Goal: Find specific page/section: Find specific page/section

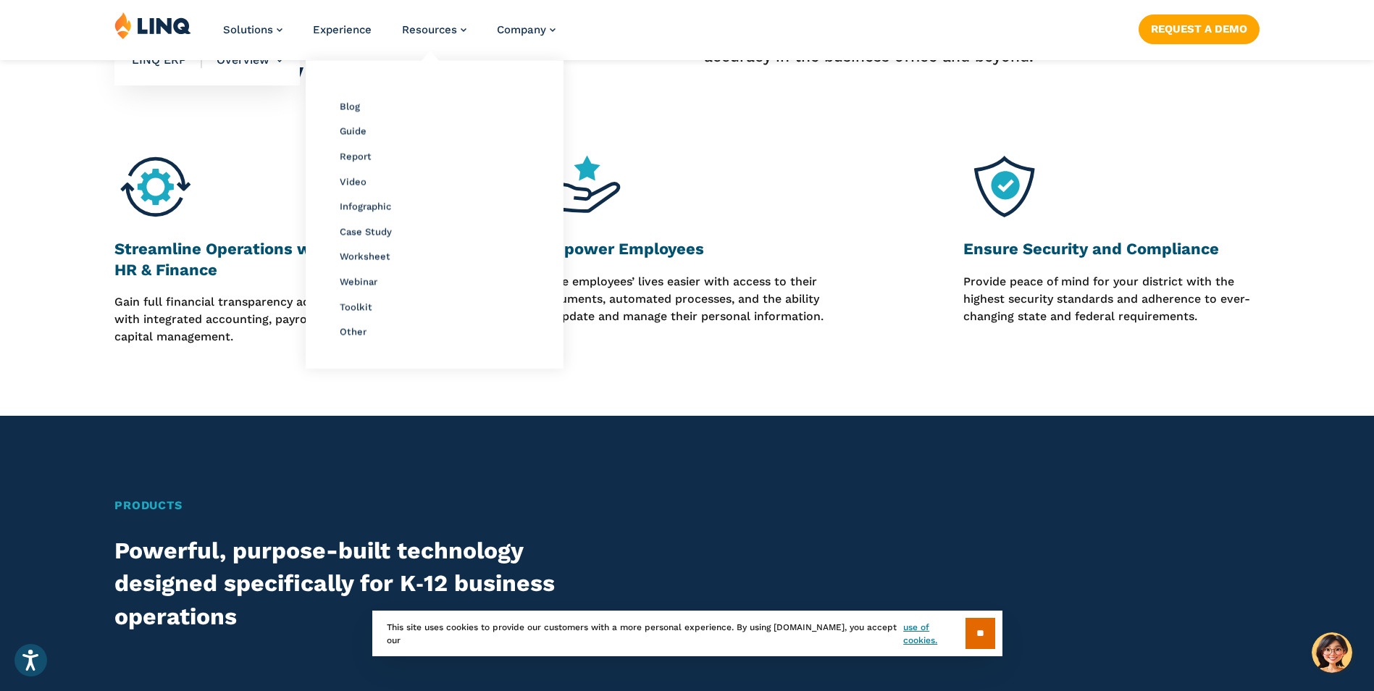
scroll to position [1231, 0]
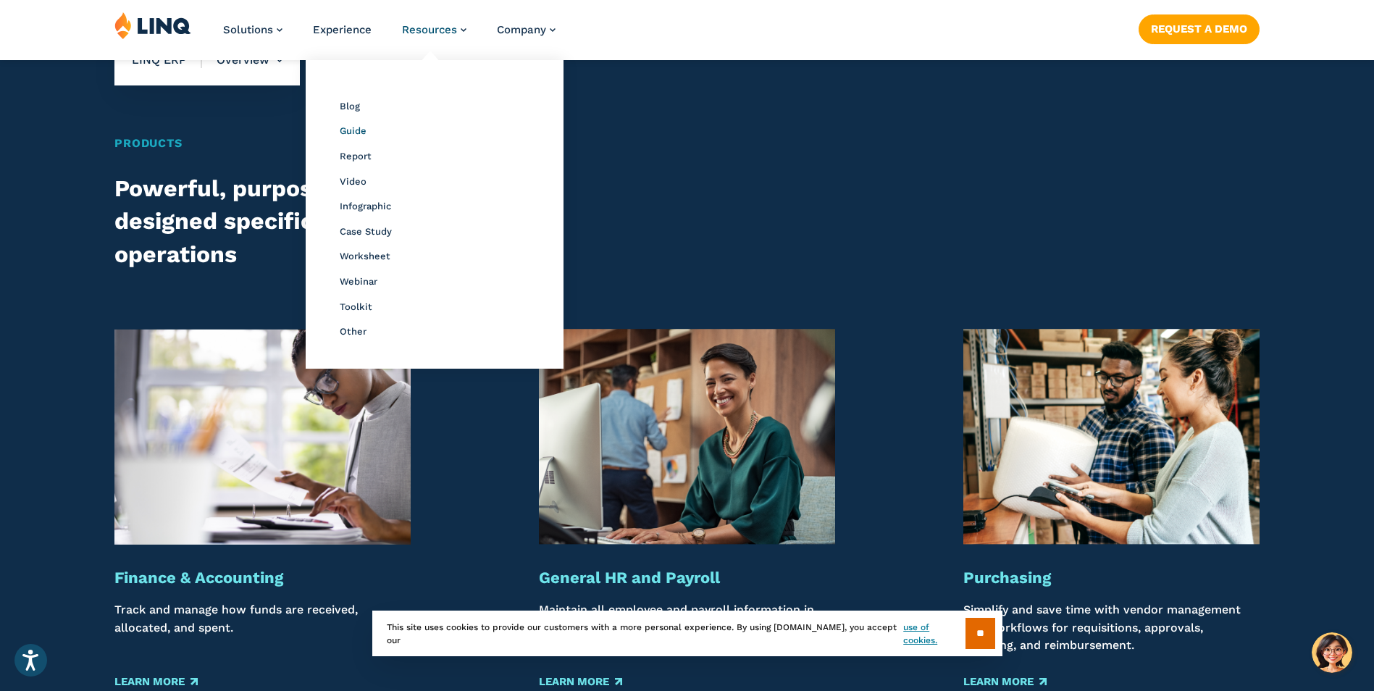
click at [363, 131] on span "Guide" at bounding box center [353, 130] width 27 height 11
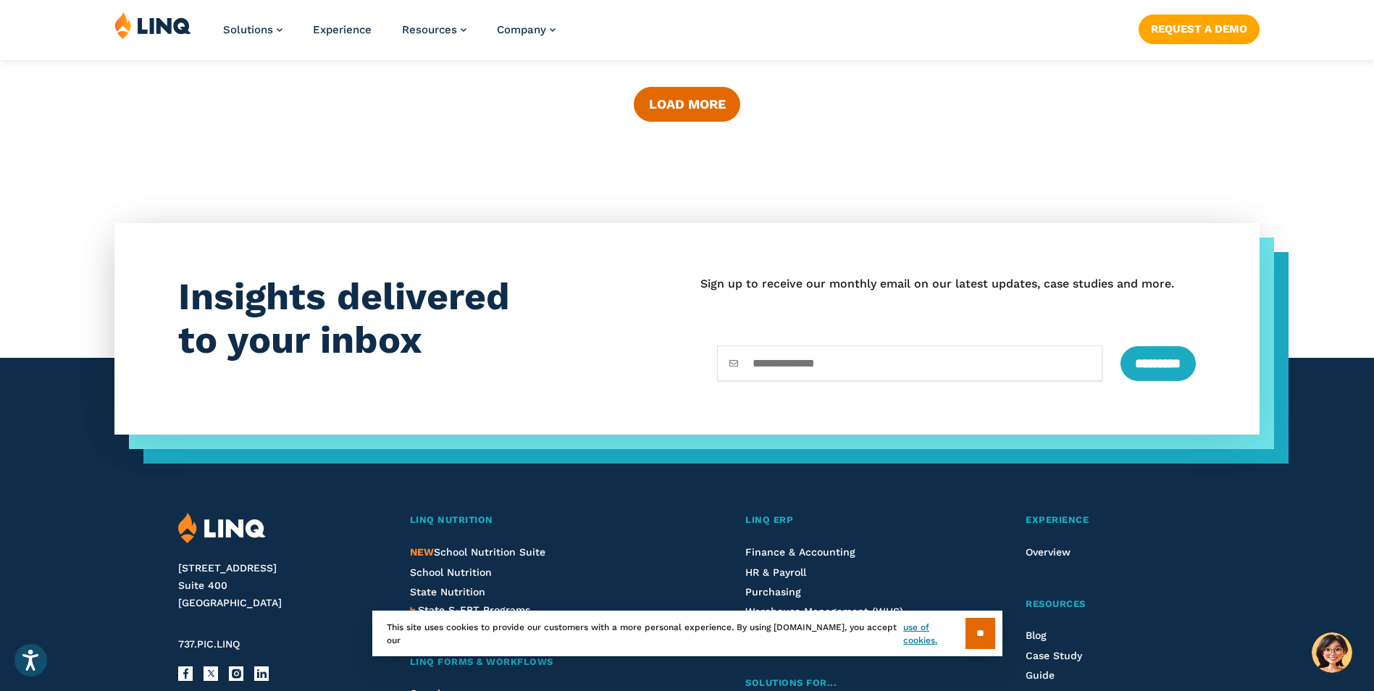
scroll to position [3016, 0]
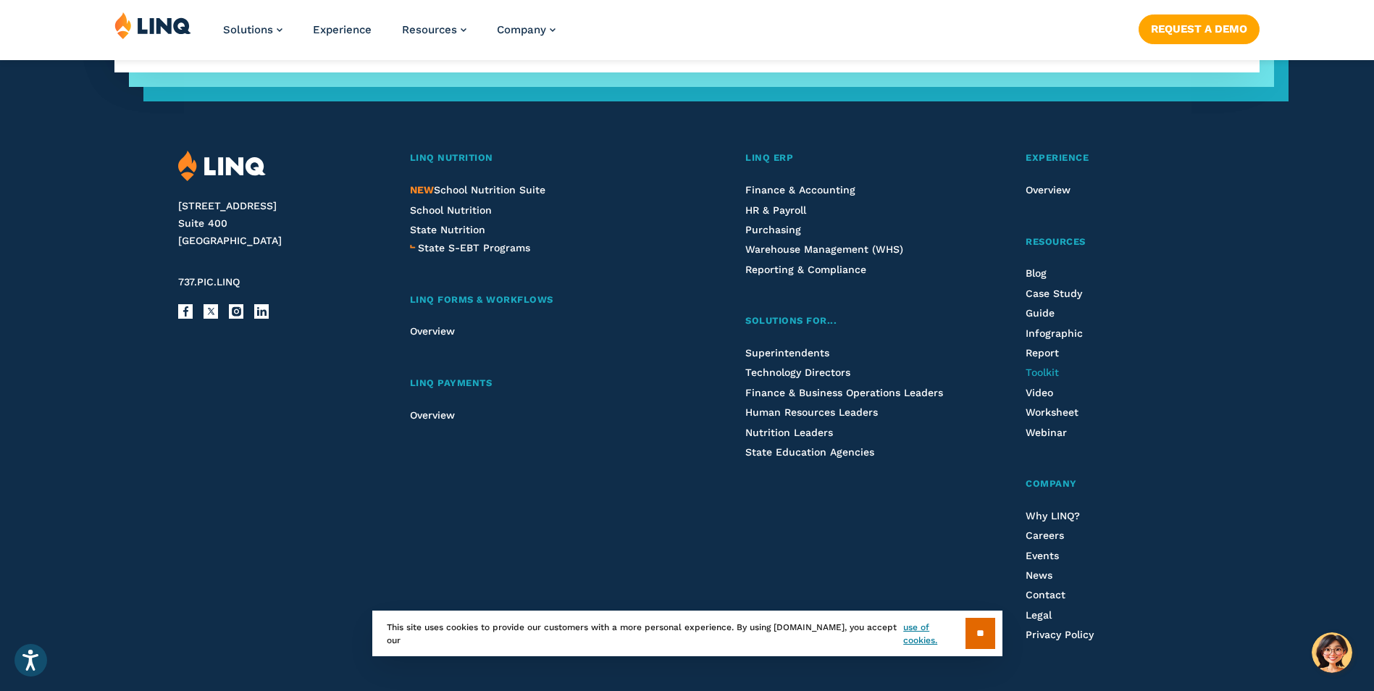
click at [1055, 376] on span "Toolkit" at bounding box center [1041, 372] width 33 height 12
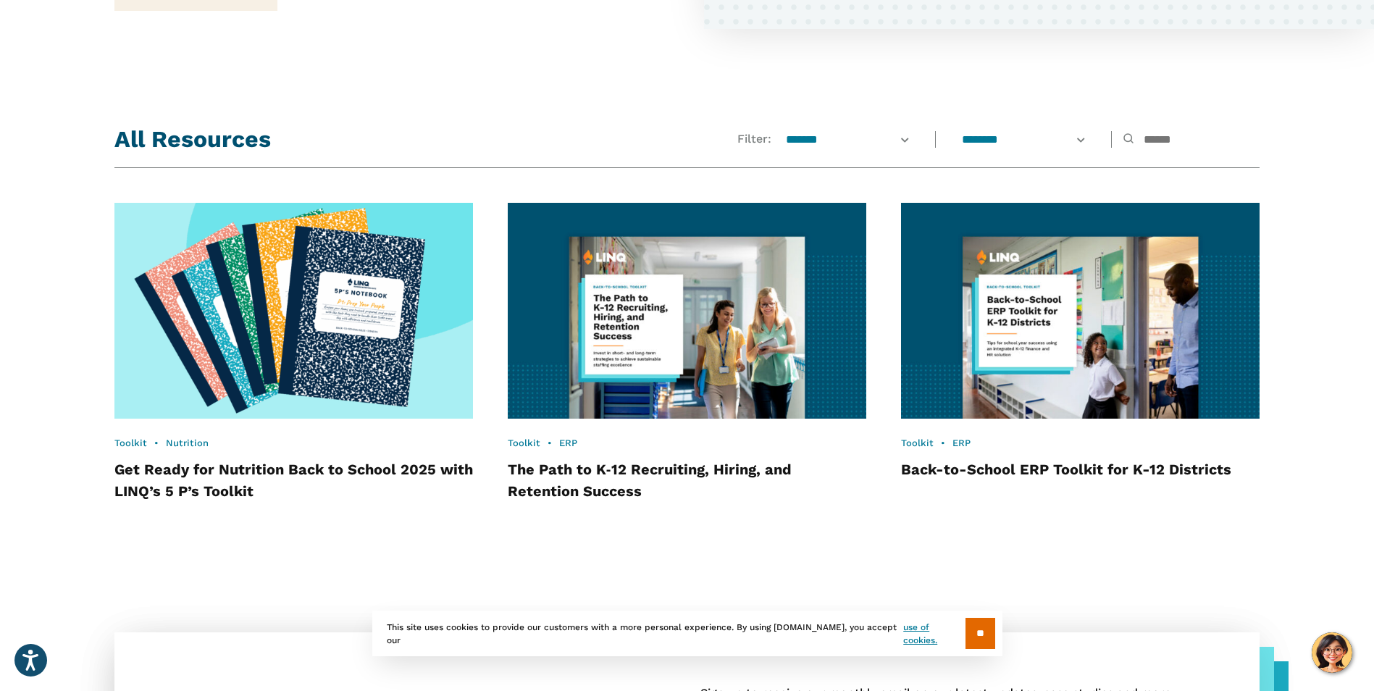
scroll to position [1713, 0]
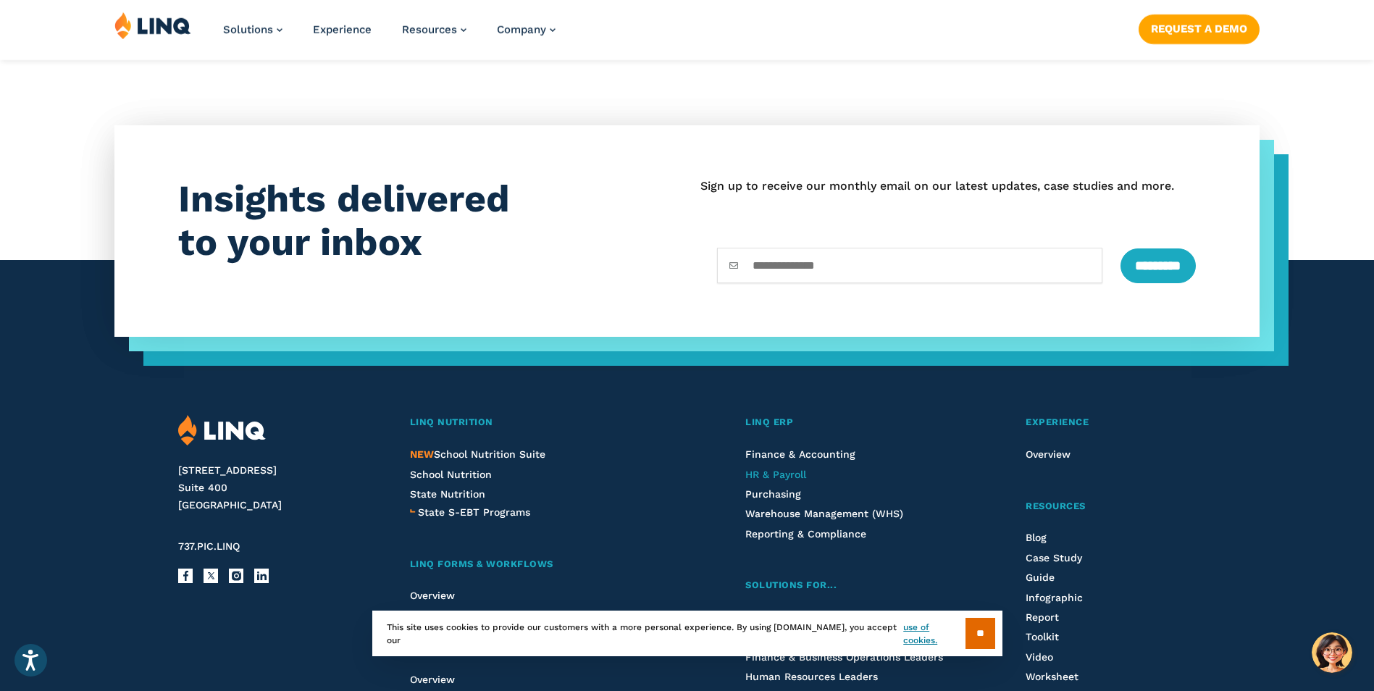
click at [761, 471] on span "HR & Payroll" at bounding box center [775, 475] width 61 height 12
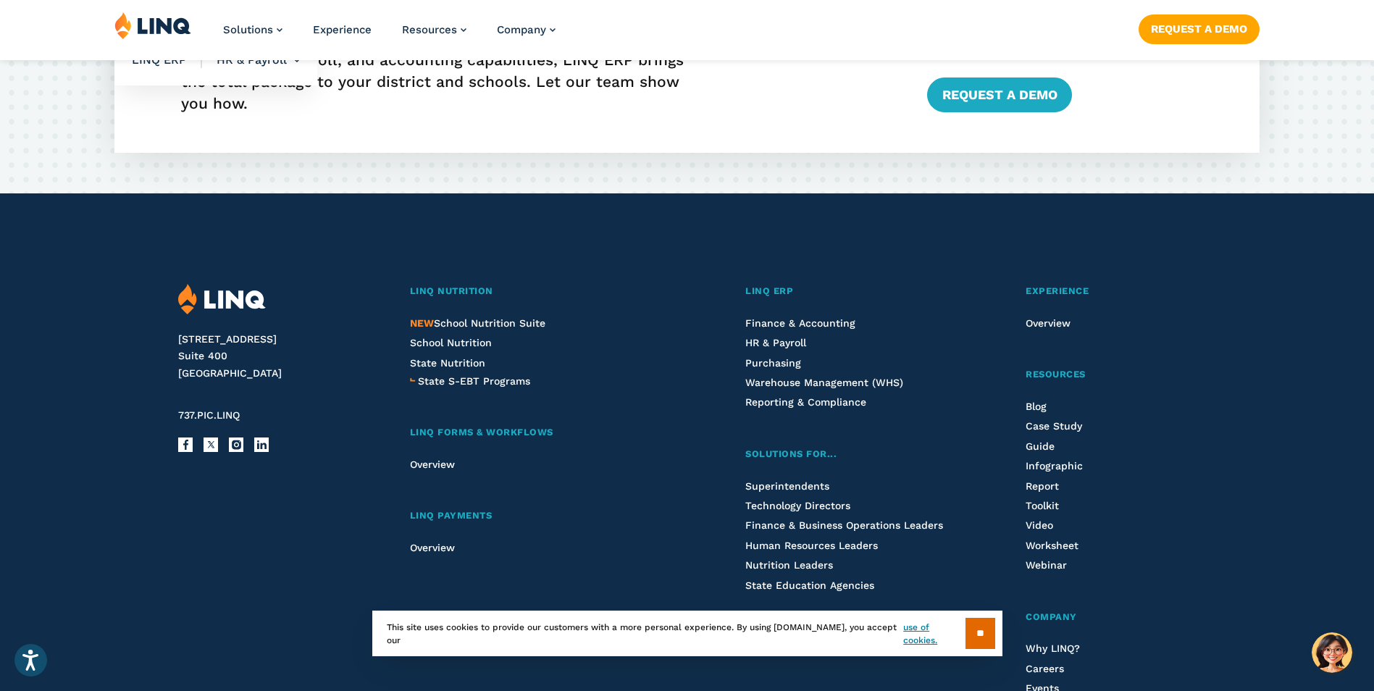
scroll to position [2824, 0]
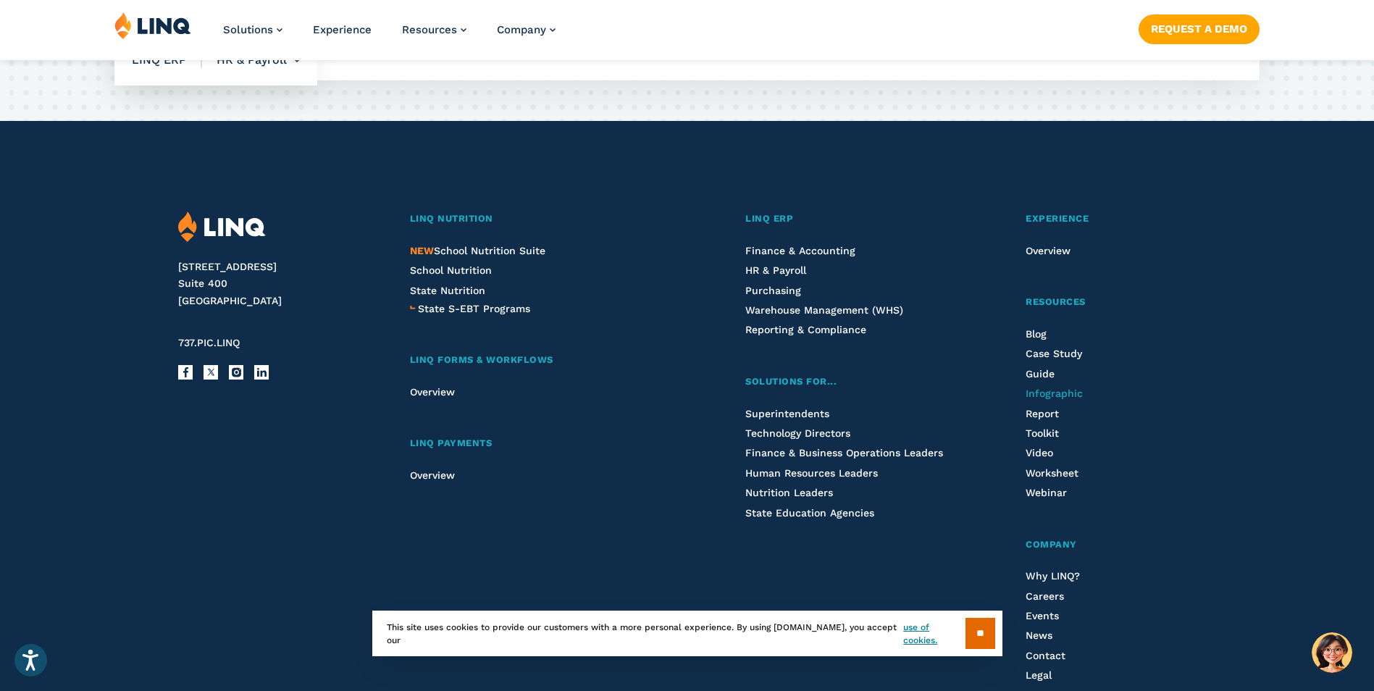
click at [1053, 394] on span "Infographic" at bounding box center [1053, 393] width 57 height 12
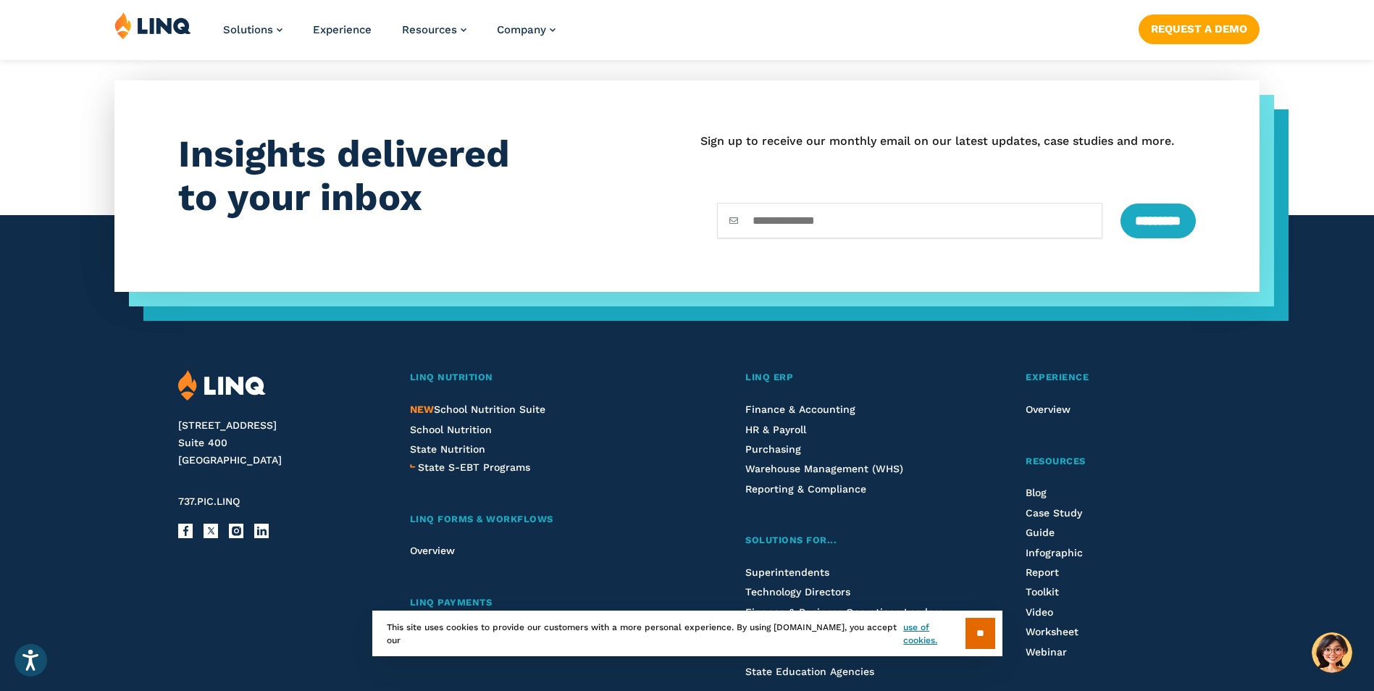
scroll to position [2654, 0]
